Goal: Navigation & Orientation: Find specific page/section

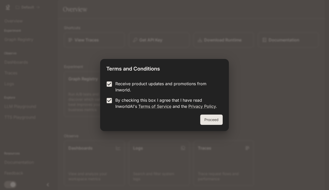
click at [204, 118] on button "Proceed" at bounding box center [211, 120] width 22 height 10
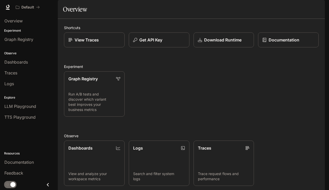
scroll to position [90, 0]
click at [20, 40] on span "Graph Registry" at bounding box center [18, 39] width 29 height 6
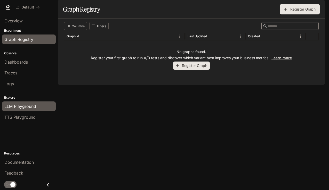
click at [21, 109] on span "LLM Playground" at bounding box center [20, 106] width 32 height 6
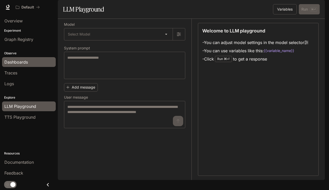
click at [21, 64] on span "Dashboards" at bounding box center [15, 62] width 23 height 6
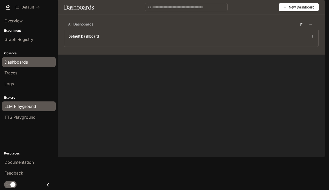
click at [23, 104] on span "LLM Playground" at bounding box center [20, 106] width 32 height 6
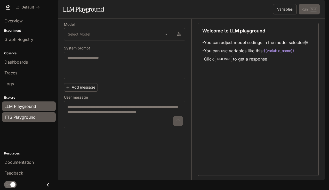
click at [21, 116] on span "TTS Playground" at bounding box center [19, 117] width 31 height 6
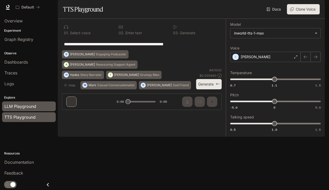
click at [31, 105] on span "LLM Playground" at bounding box center [20, 106] width 32 height 6
